Goal: Task Accomplishment & Management: Use online tool/utility

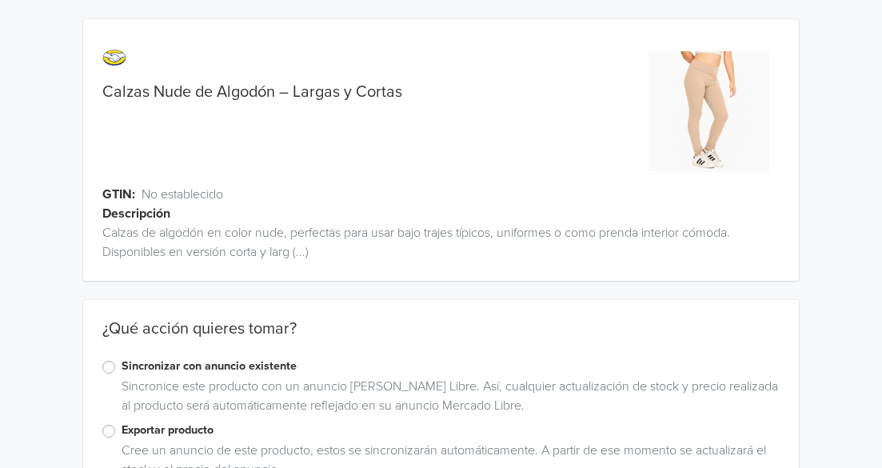
click at [122, 362] on label "Sincronizar con anuncio existente" at bounding box center [450, 366] width 657 height 18
click at [0, 0] on input "Sincronizar con anuncio existente" at bounding box center [0, 0] width 0 height 0
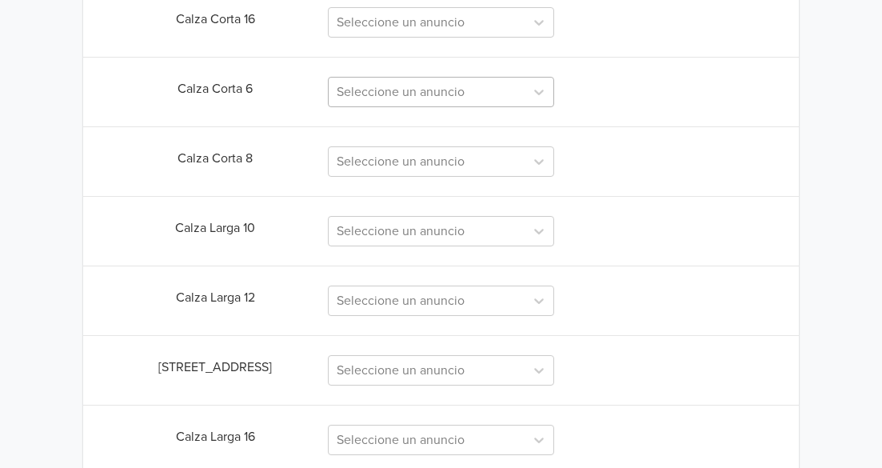
scroll to position [872, 0]
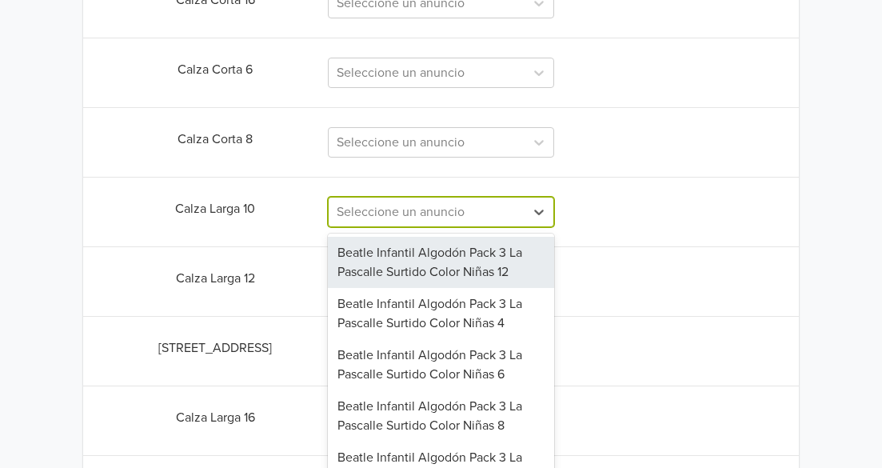
click at [396, 218] on div "Sincronizar con anuncio existente Salvar Calza Corta 10 Seleccione un anuncio C…" at bounding box center [440, 173] width 715 height 1004
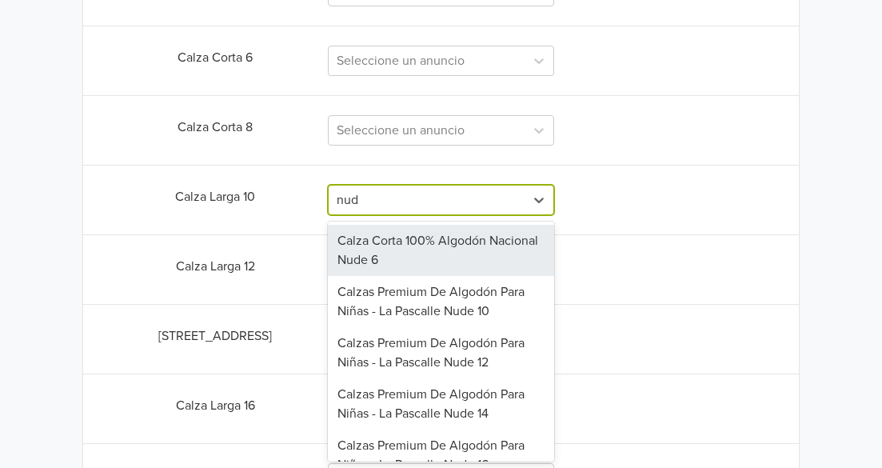
type input "nude"
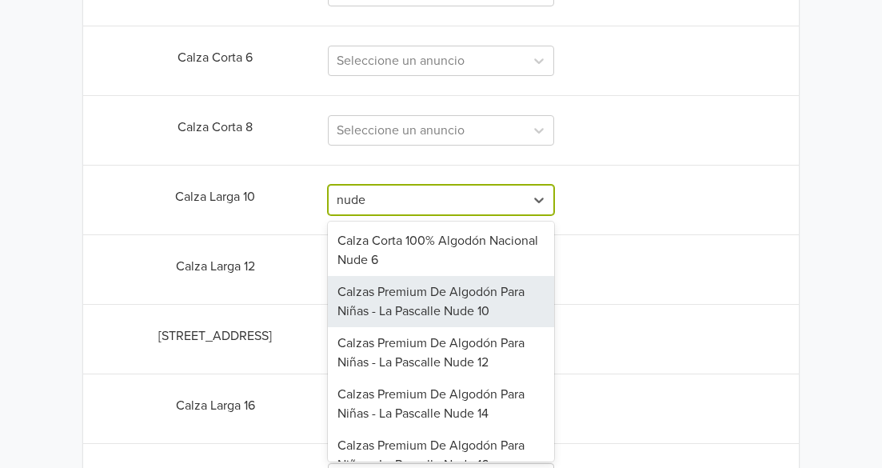
click at [466, 307] on div "Calzas Premium De Algodón Para Niñas - La Pascalle Nude 10" at bounding box center [441, 301] width 226 height 51
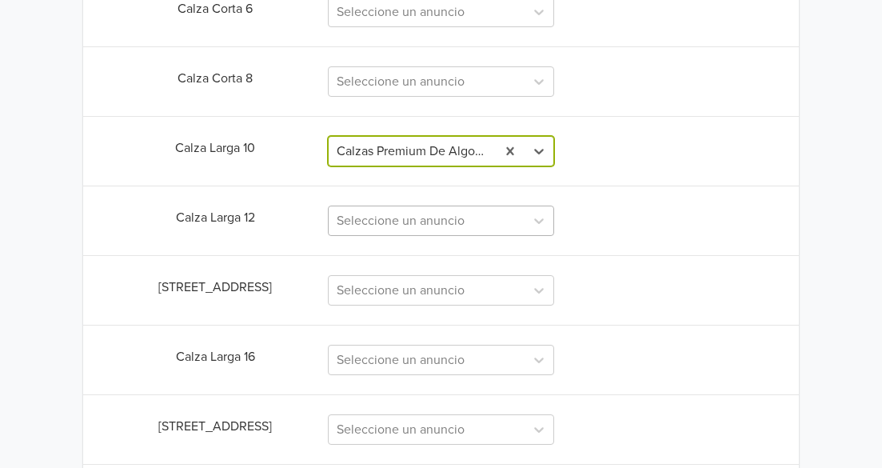
click at [402, 236] on div "Seleccione un anuncio" at bounding box center [441, 221] width 226 height 30
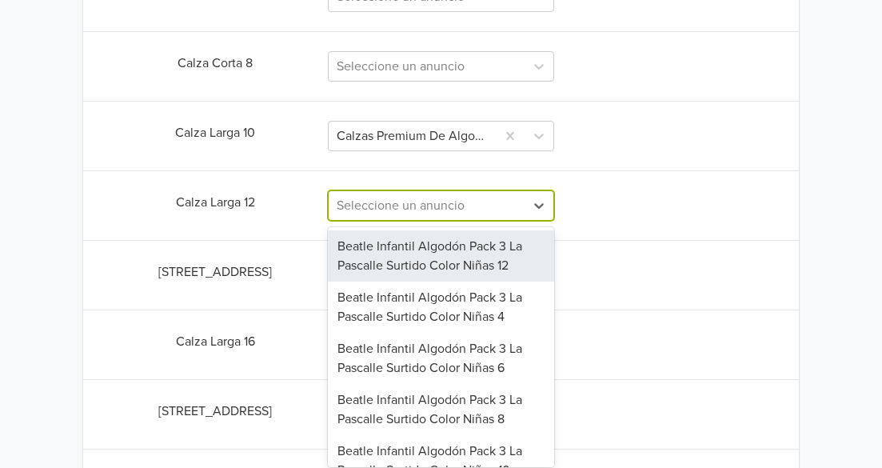
scroll to position [953, 0]
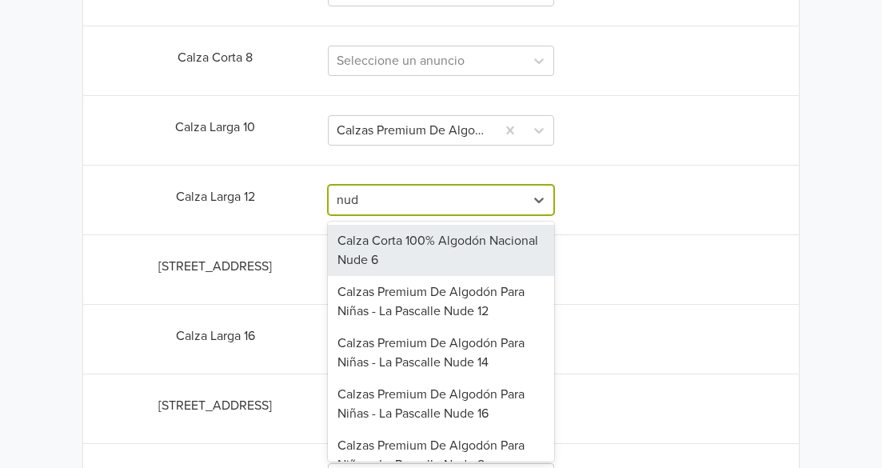
type input "nude"
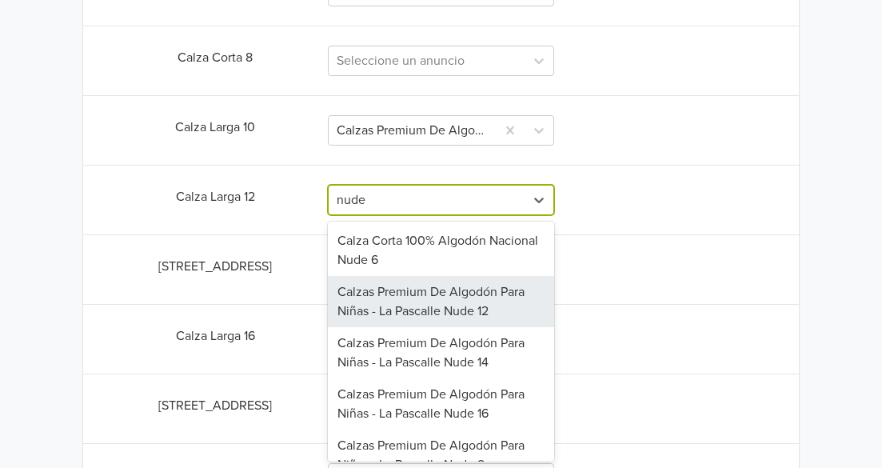
click at [425, 303] on div "Calzas Premium De Algodón Para Niñas - La Pascalle Nude 12" at bounding box center [441, 301] width 226 height 51
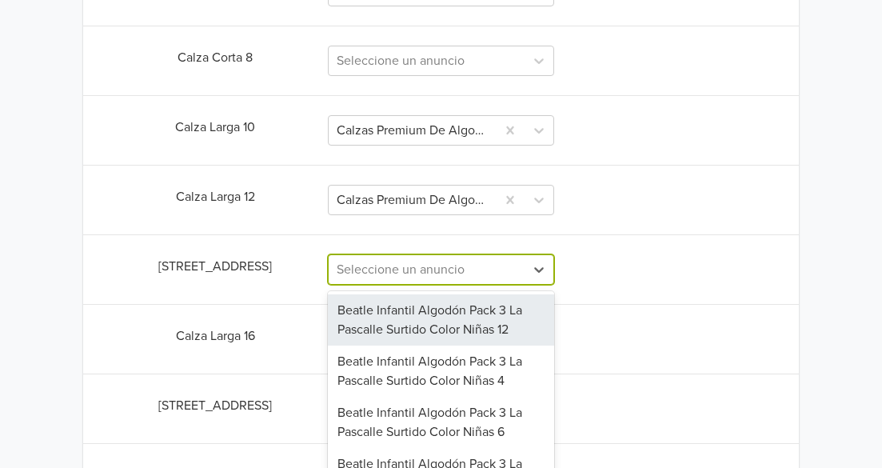
click at [411, 266] on div "151 results available. Use Up and Down to choose options, press Enter to select…" at bounding box center [441, 269] width 226 height 30
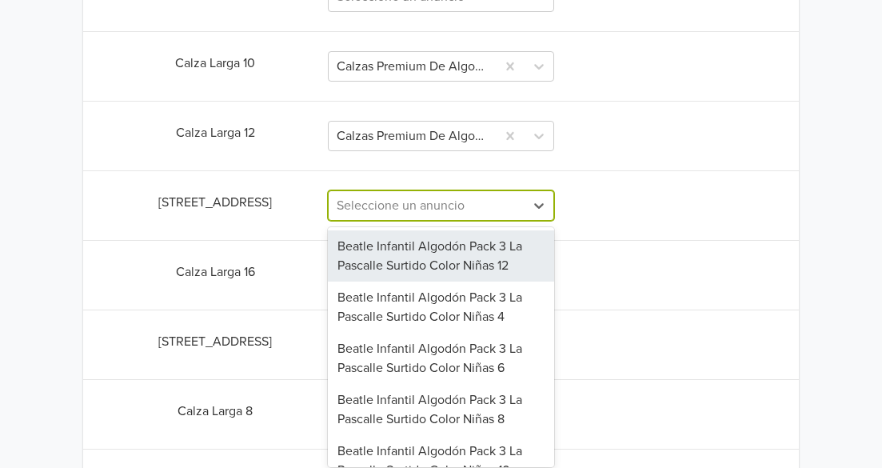
scroll to position [1023, 0]
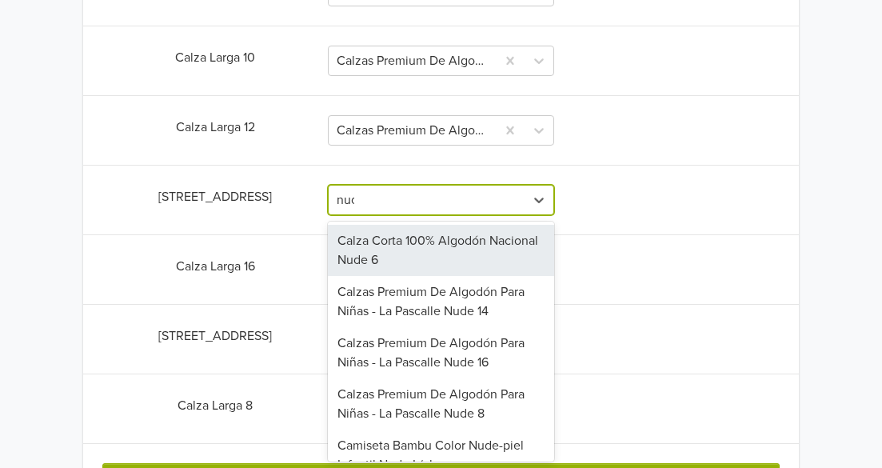
type input "nude"
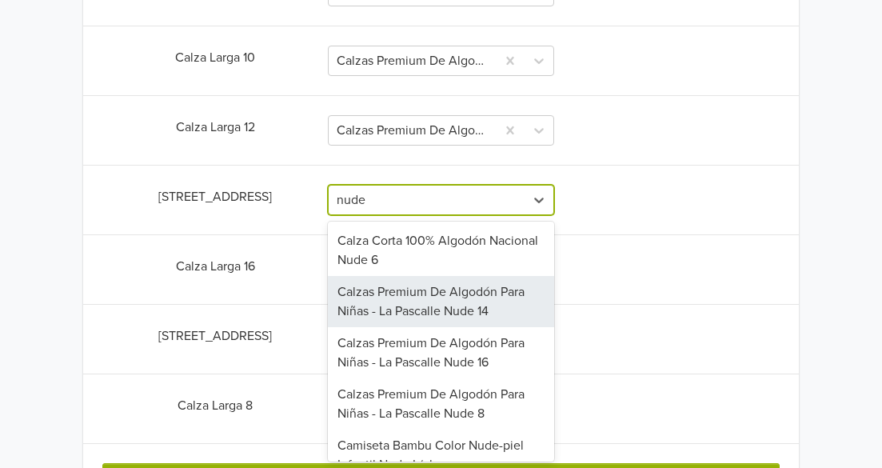
click at [406, 298] on div "Calzas Premium De Algodón Para Niñas - La Pascalle Nude 14" at bounding box center [441, 301] width 226 height 51
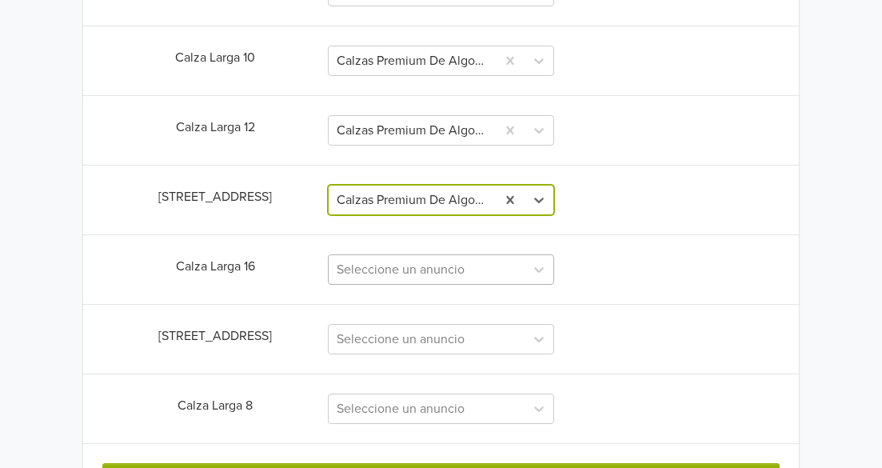
click at [428, 270] on div "Seleccione un anuncio" at bounding box center [441, 269] width 226 height 30
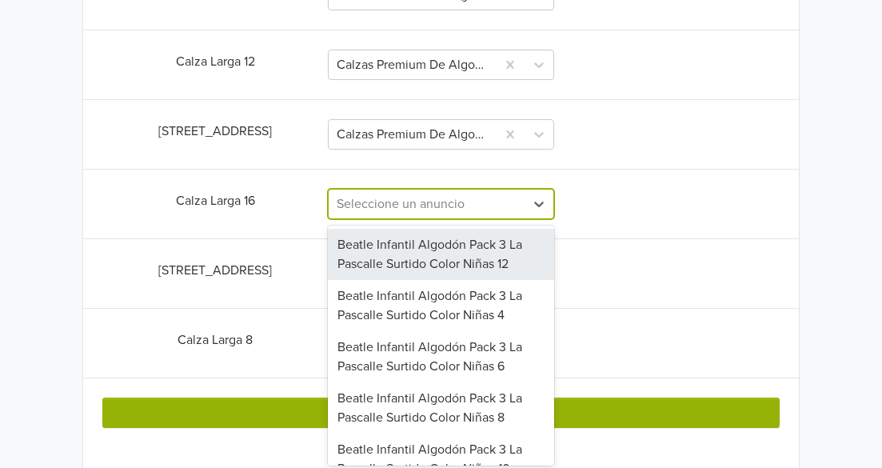
scroll to position [1092, 0]
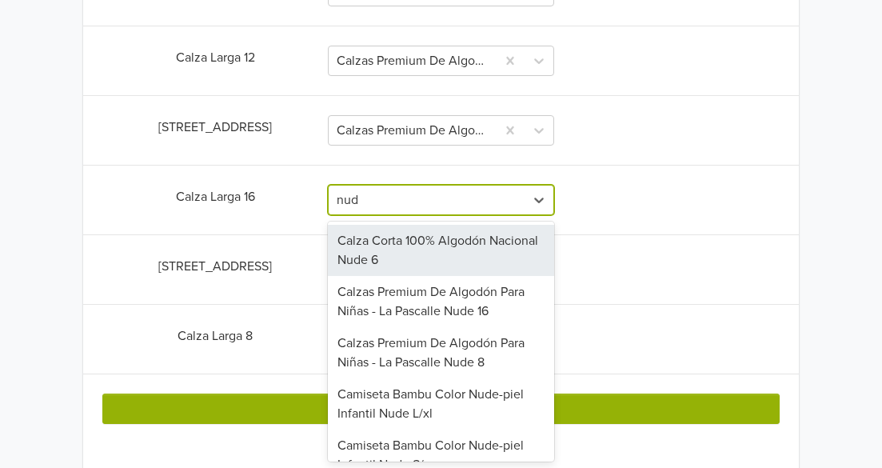
type input "nude"
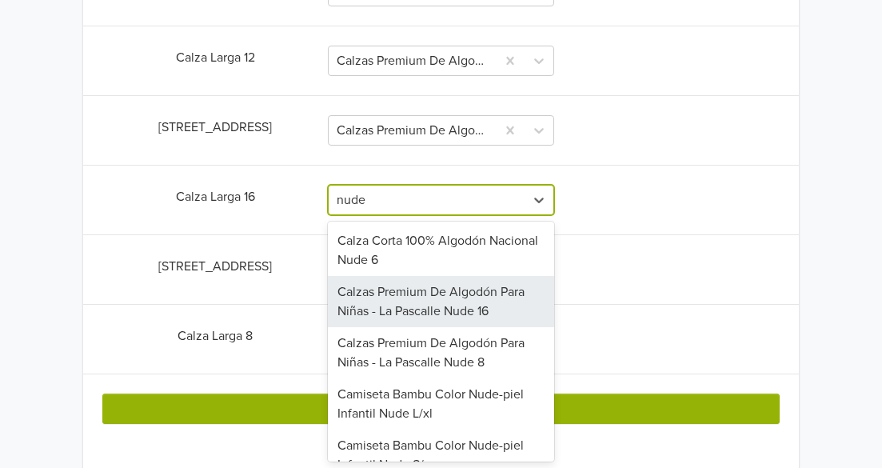
click at [416, 306] on div "Calzas Premium De Algodón Para Niñas - La Pascalle Nude 16" at bounding box center [441, 301] width 226 height 51
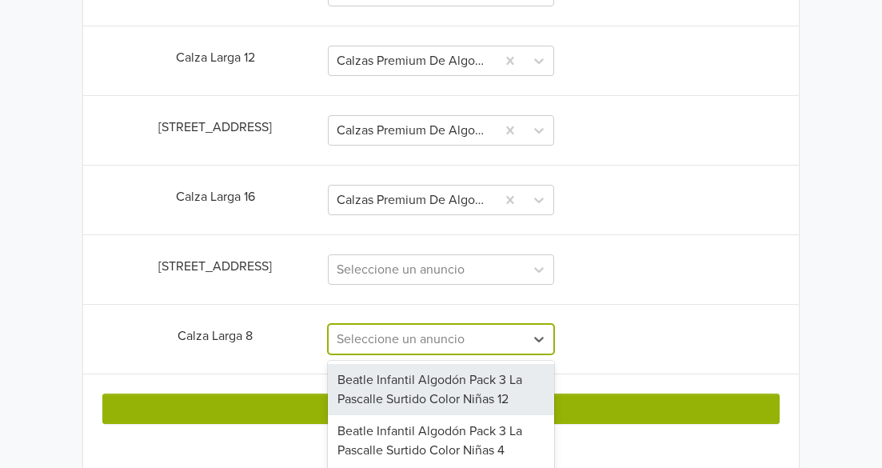
click at [404, 339] on div "148 results available. Use Up and Down to choose options, press Enter to select…" at bounding box center [441, 339] width 226 height 30
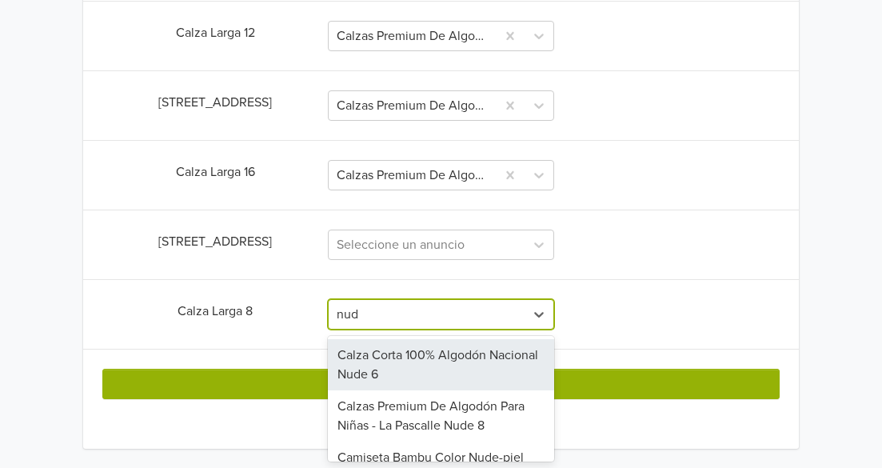
type input "nude"
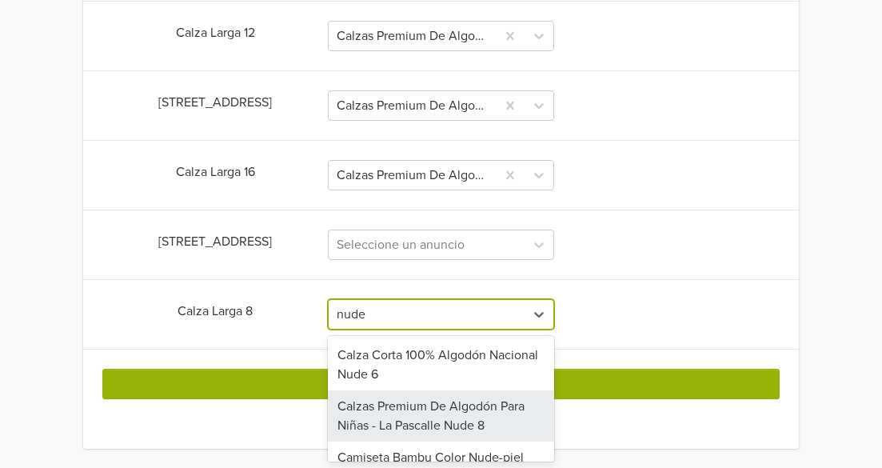
click at [483, 412] on div "Calzas Premium De Algodón Para Niñas - La Pascalle Nude 8" at bounding box center [441, 415] width 226 height 51
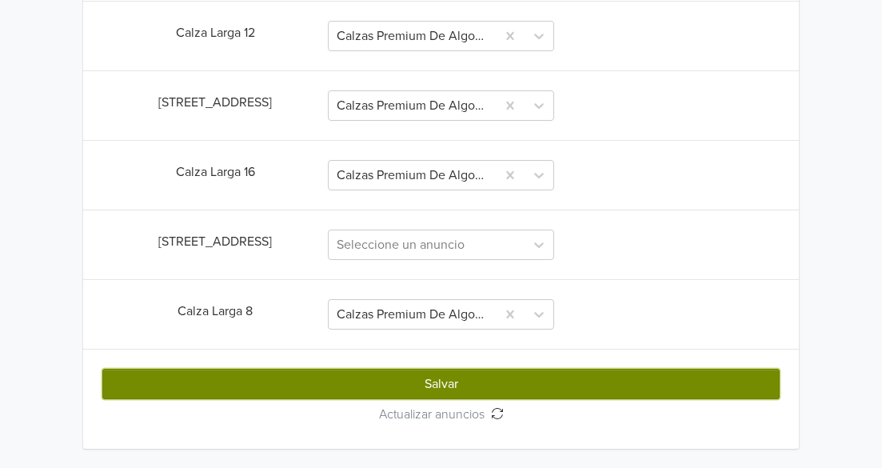
click at [630, 376] on button "Salvar" at bounding box center [440, 384] width 677 height 30
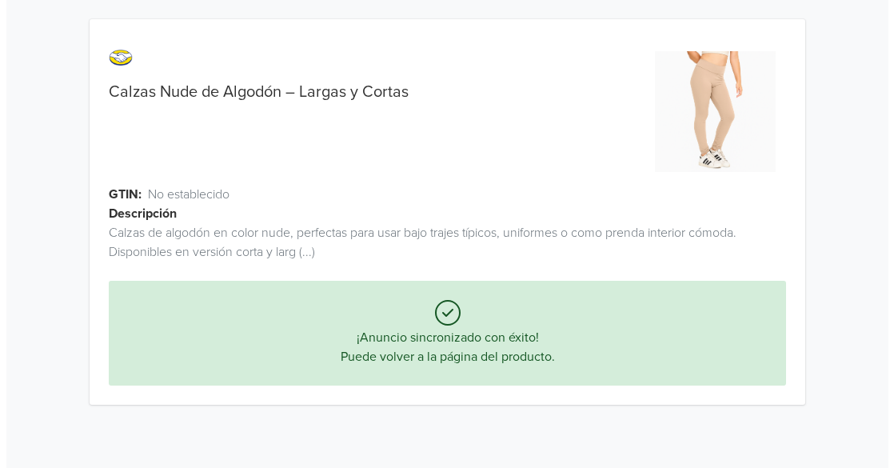
scroll to position [0, 0]
